Goal: Check status: Check status

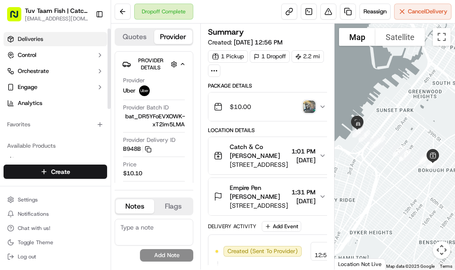
click at [55, 37] on link "Deliveries" at bounding box center [56, 39] width 104 height 14
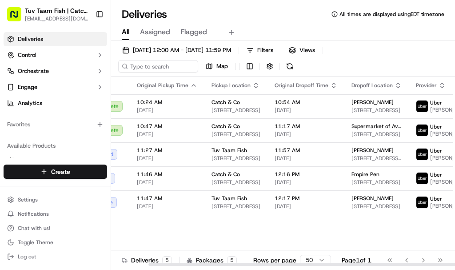
drag, startPoint x: 185, startPoint y: 232, endPoint x: 204, endPoint y: 235, distance: 19.2
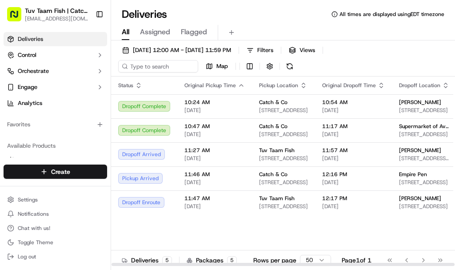
drag, startPoint x: 218, startPoint y: 232, endPoint x: 161, endPoint y: 245, distance: 57.9
